Goal: Transaction & Acquisition: Purchase product/service

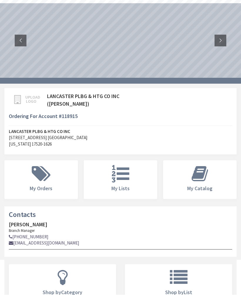
scroll to position [21, 0]
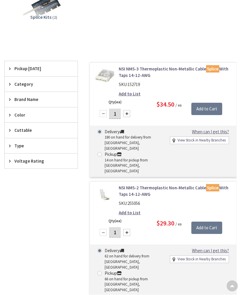
scroll to position [61, 0]
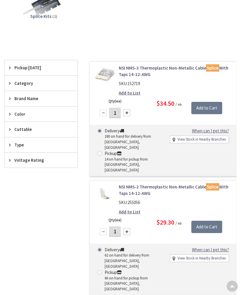
click at [128, 228] on div at bounding box center [126, 231] width 7 height 7
type input "3"
click at [208, 221] on input "Add to Cart" at bounding box center [206, 227] width 31 height 12
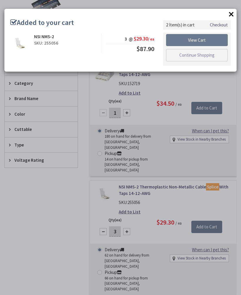
click at [213, 40] on link "View Cart" at bounding box center [197, 40] width 62 height 12
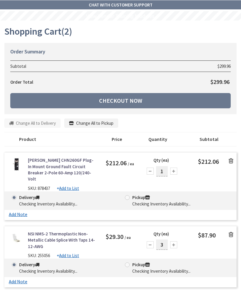
click at [229, 160] on icon at bounding box center [230, 161] width 5 height 6
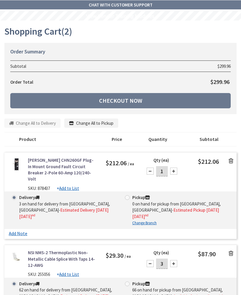
click at [230, 160] on icon at bounding box center [230, 161] width 5 height 6
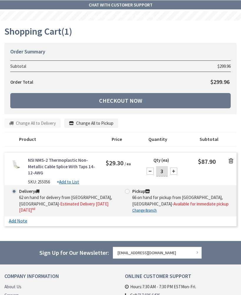
click at [32, 96] on link "Checkout Now" at bounding box center [120, 100] width 220 height 15
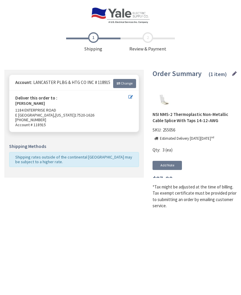
click at [38, 117] on link "717-393-3630" at bounding box center [30, 119] width 31 height 5
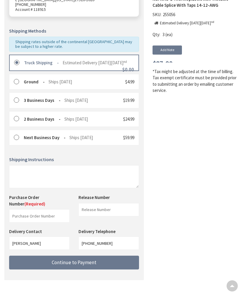
scroll to position [115, 0]
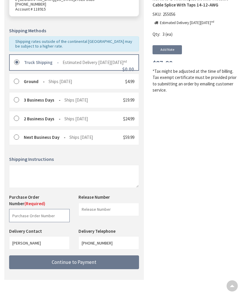
click at [22, 218] on input "text" at bounding box center [39, 215] width 60 height 13
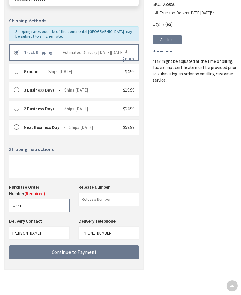
click at [25, 208] on input "Want" at bounding box center [39, 205] width 60 height 13
type input "W"
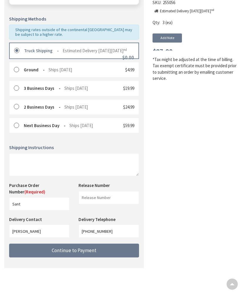
scroll to position [0, 0]
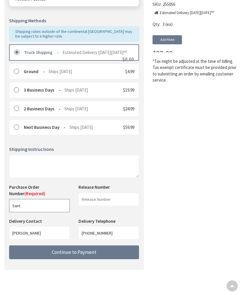
type input "Sant"
click at [120, 253] on button "Continue to Payment" at bounding box center [74, 253] width 130 height 14
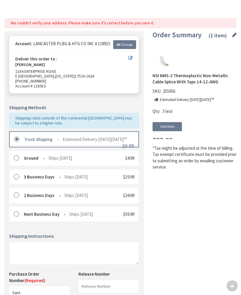
click at [24, 140] on RTM_truck "Truck Shipping" at bounding box center [41, 140] width 35 height 6
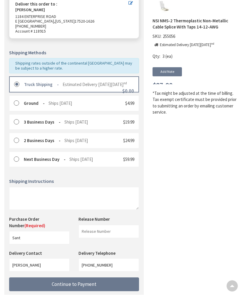
scroll to position [107, 0]
click at [121, 287] on button "Continue to Payment" at bounding box center [74, 284] width 130 height 14
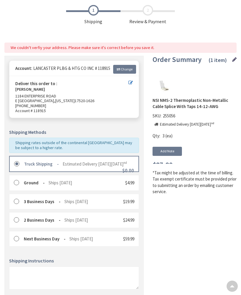
scroll to position [0, 0]
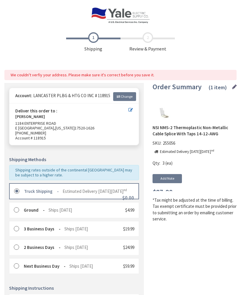
click at [73, 136] on span "Account # 118915" at bounding box center [73, 138] width 117 height 5
click at [39, 124] on link "1184 ENTERPRISE ROAD" at bounding box center [35, 123] width 41 height 5
click at [125, 97] on span "Change" at bounding box center [127, 96] width 12 height 4
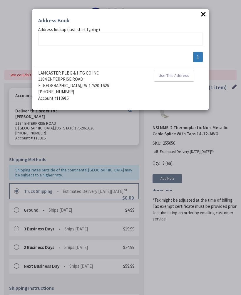
click at [22, 118] on div "× Address Book addrlookuperror Address lookup (just start typing) 1 LANCASTER P…" at bounding box center [120, 147] width 241 height 295
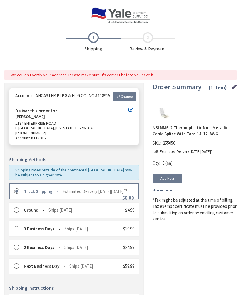
click at [52, 110] on strong "Deliver this order to :" at bounding box center [36, 111] width 42 height 6
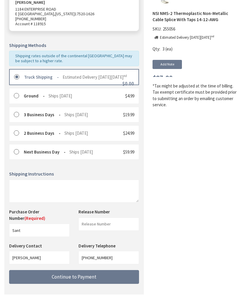
scroll to position [141, 0]
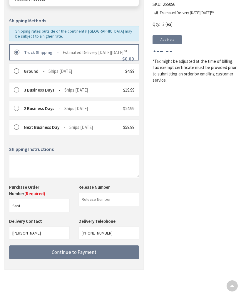
click at [41, 253] on button "Continue to Payment" at bounding box center [74, 253] width 130 height 14
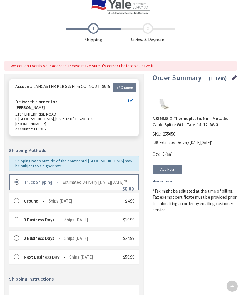
scroll to position [0, 0]
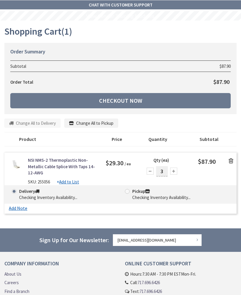
click at [221, 104] on link "Checkout Now" at bounding box center [120, 100] width 220 height 15
click at [214, 102] on link "Checkout Now" at bounding box center [120, 100] width 220 height 15
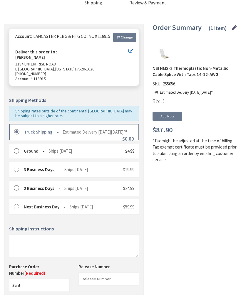
scroll to position [128, 0]
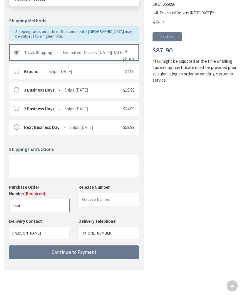
click at [33, 207] on input "Sant" at bounding box center [39, 205] width 60 height 13
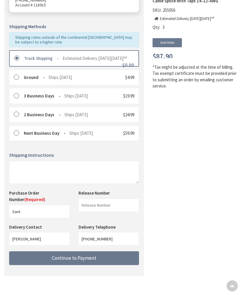
scroll to position [120, 0]
click at [130, 261] on button "Continue to Payment" at bounding box center [74, 258] width 130 height 14
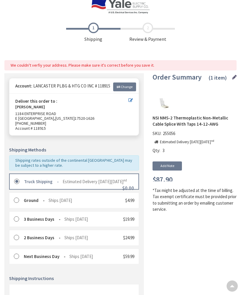
scroll to position [0, 0]
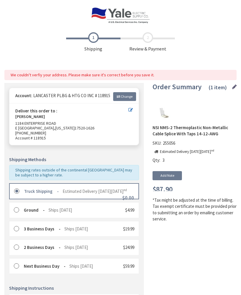
click at [125, 92] on link "Change" at bounding box center [124, 96] width 23 height 9
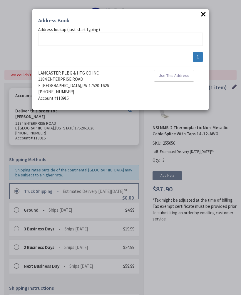
click at [176, 74] on span "Use This Address" at bounding box center [173, 75] width 31 height 5
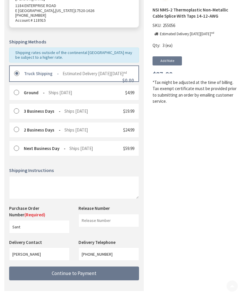
scroll to position [128, 0]
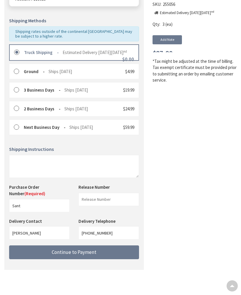
click at [28, 254] on button "Continue to Payment" at bounding box center [74, 253] width 130 height 14
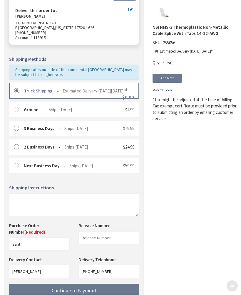
scroll to position [141, 0]
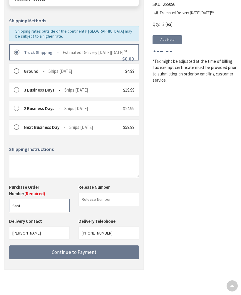
click at [30, 205] on input "Sant" at bounding box center [39, 205] width 60 height 13
type input "S"
click at [23, 251] on button "Continue to Payment" at bounding box center [74, 253] width 130 height 14
click at [33, 206] on input "[PERSON_NAME]" at bounding box center [39, 205] width 60 height 13
type input "S"
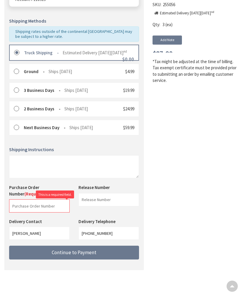
click at [46, 255] on button "Continue to Payment" at bounding box center [74, 253] width 130 height 14
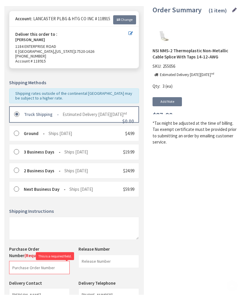
scroll to position [128, 0]
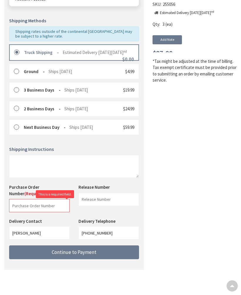
click at [48, 250] on button "Continue to Payment" at bounding box center [74, 253] width 130 height 14
click at [23, 206] on input "text" at bounding box center [39, 205] width 60 height 13
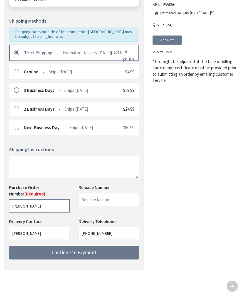
type input "[PERSON_NAME]"
click at [124, 254] on button "Continue to Payment" at bounding box center [74, 253] width 130 height 14
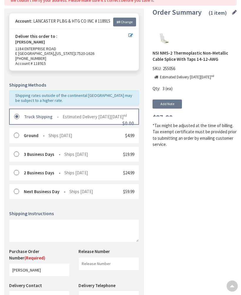
scroll to position [0, 0]
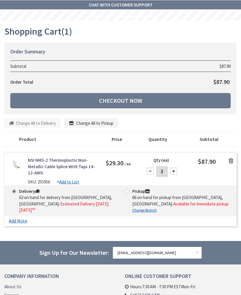
click at [223, 98] on link "Checkout Now" at bounding box center [120, 100] width 220 height 15
click at [214, 103] on link "Checkout Now" at bounding box center [120, 100] width 220 height 15
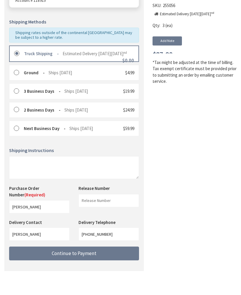
scroll to position [124, 0]
click at [123, 257] on button "Continue to Payment" at bounding box center [74, 253] width 130 height 14
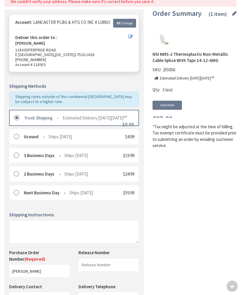
scroll to position [0, 0]
